Goal: Navigation & Orientation: Find specific page/section

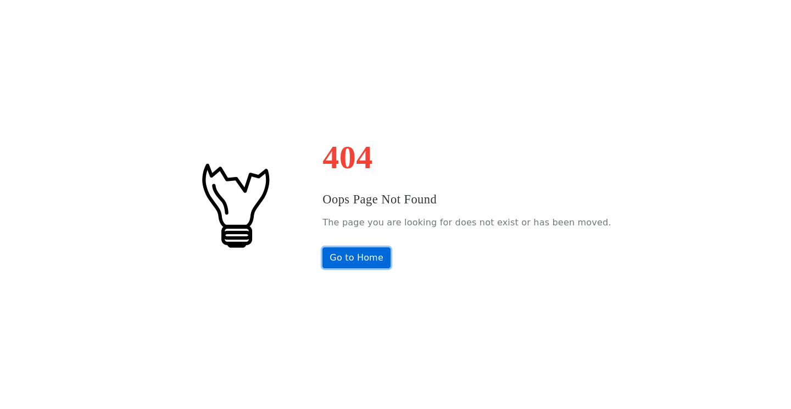
click at [372, 264] on link "Go to Home" at bounding box center [356, 257] width 68 height 21
